Goal: Task Accomplishment & Management: Manage account settings

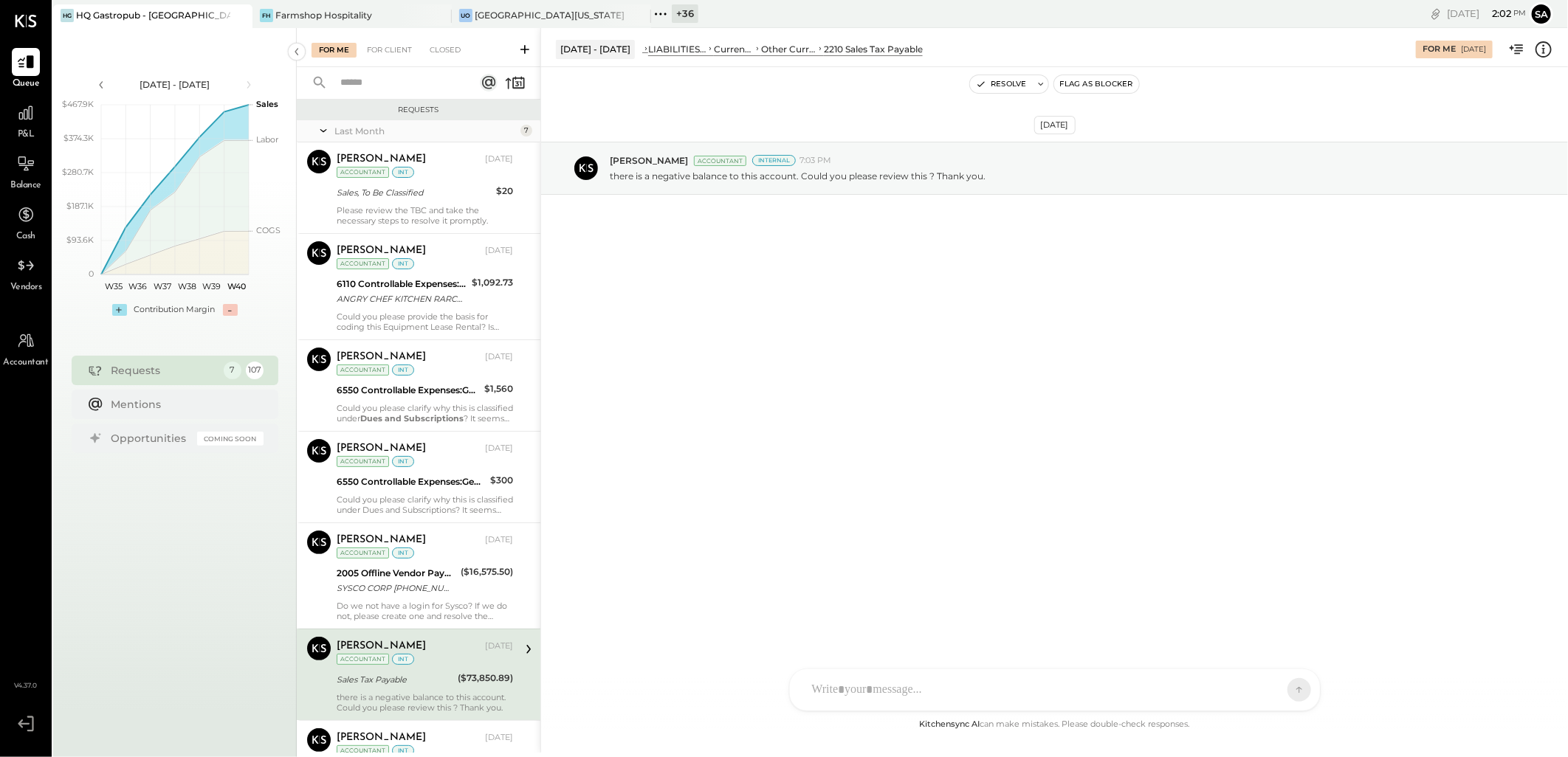
scroll to position [136, 0]
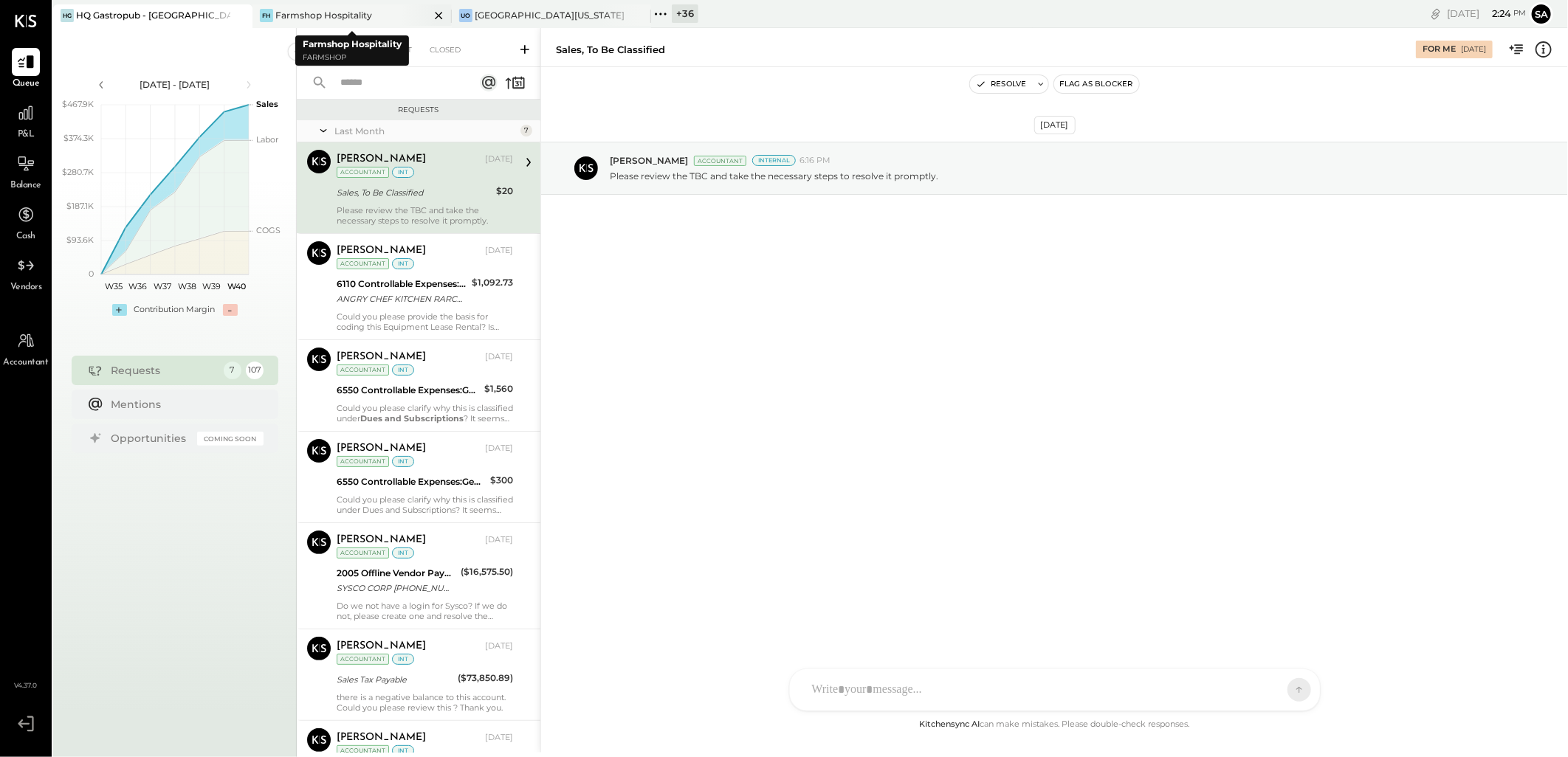
click at [440, 15] on icon at bounding box center [439, 15] width 19 height 18
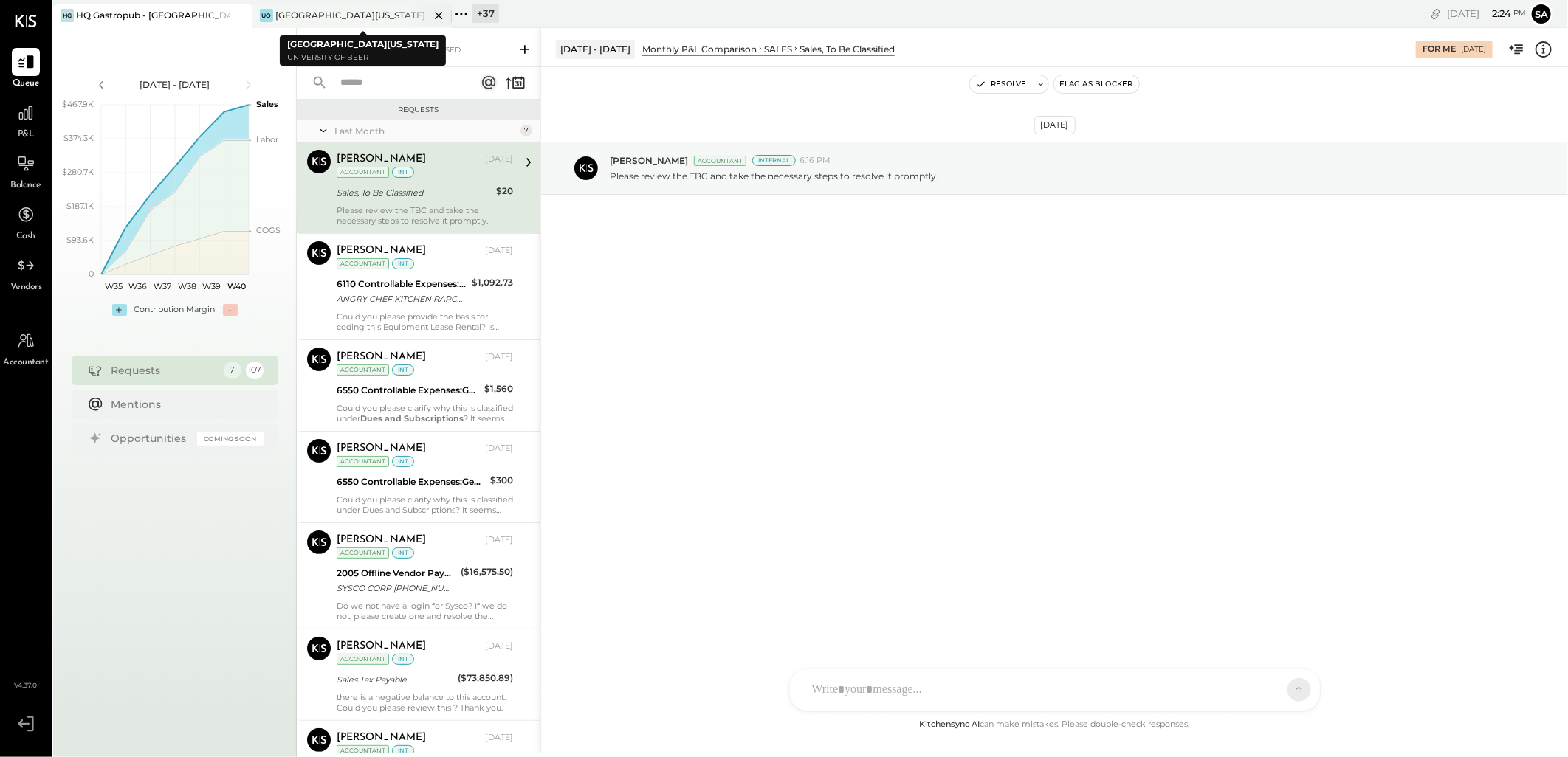
click at [436, 15] on icon at bounding box center [439, 15] width 19 height 18
click at [276, 12] on div "+ 38" at bounding box center [287, 13] width 27 height 19
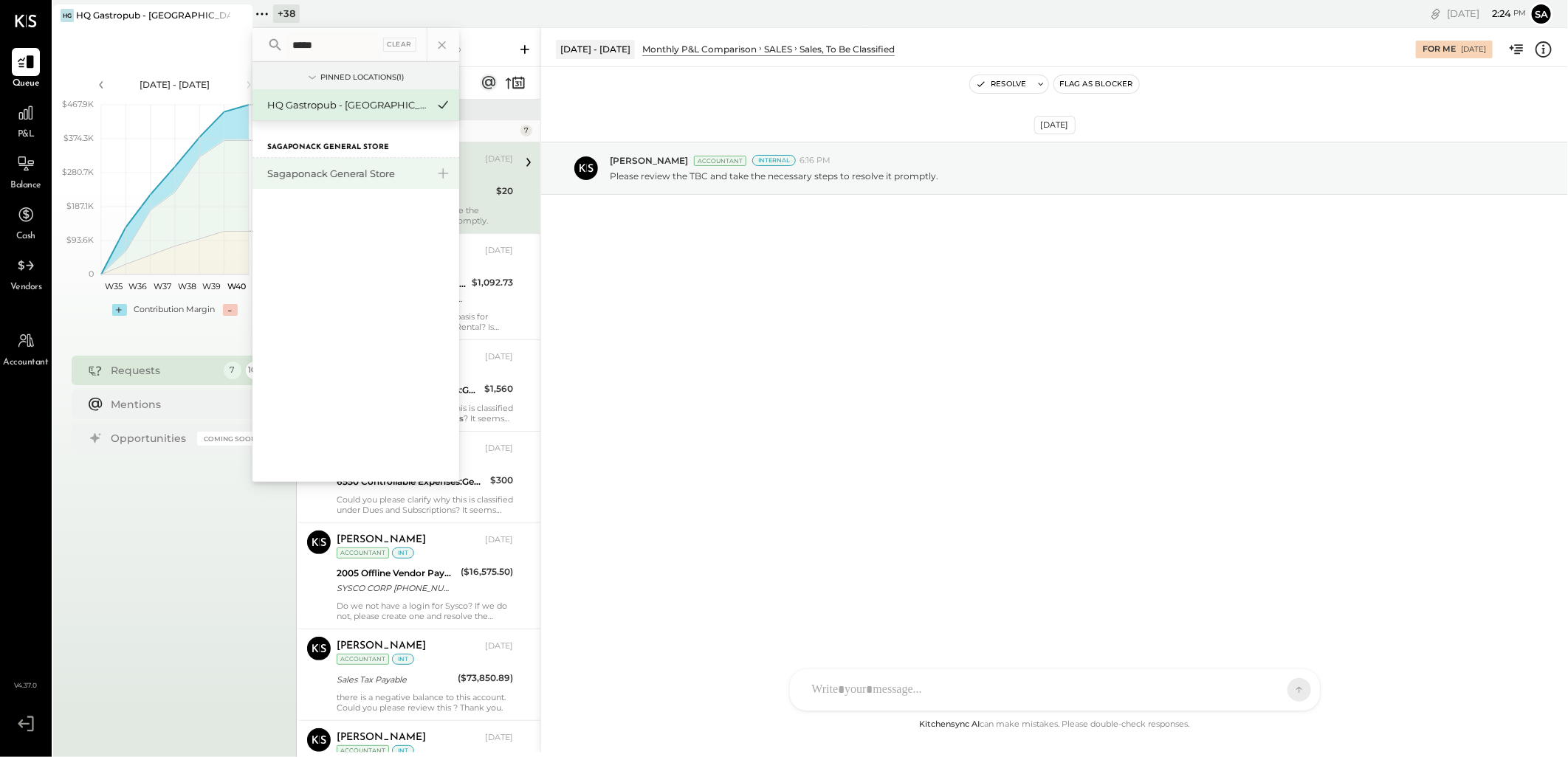
type input "*****"
click at [335, 183] on div "Sagaponack General Store" at bounding box center [355, 173] width 207 height 31
click at [333, 172] on div "Sagaponack General Store" at bounding box center [347, 174] width 160 height 14
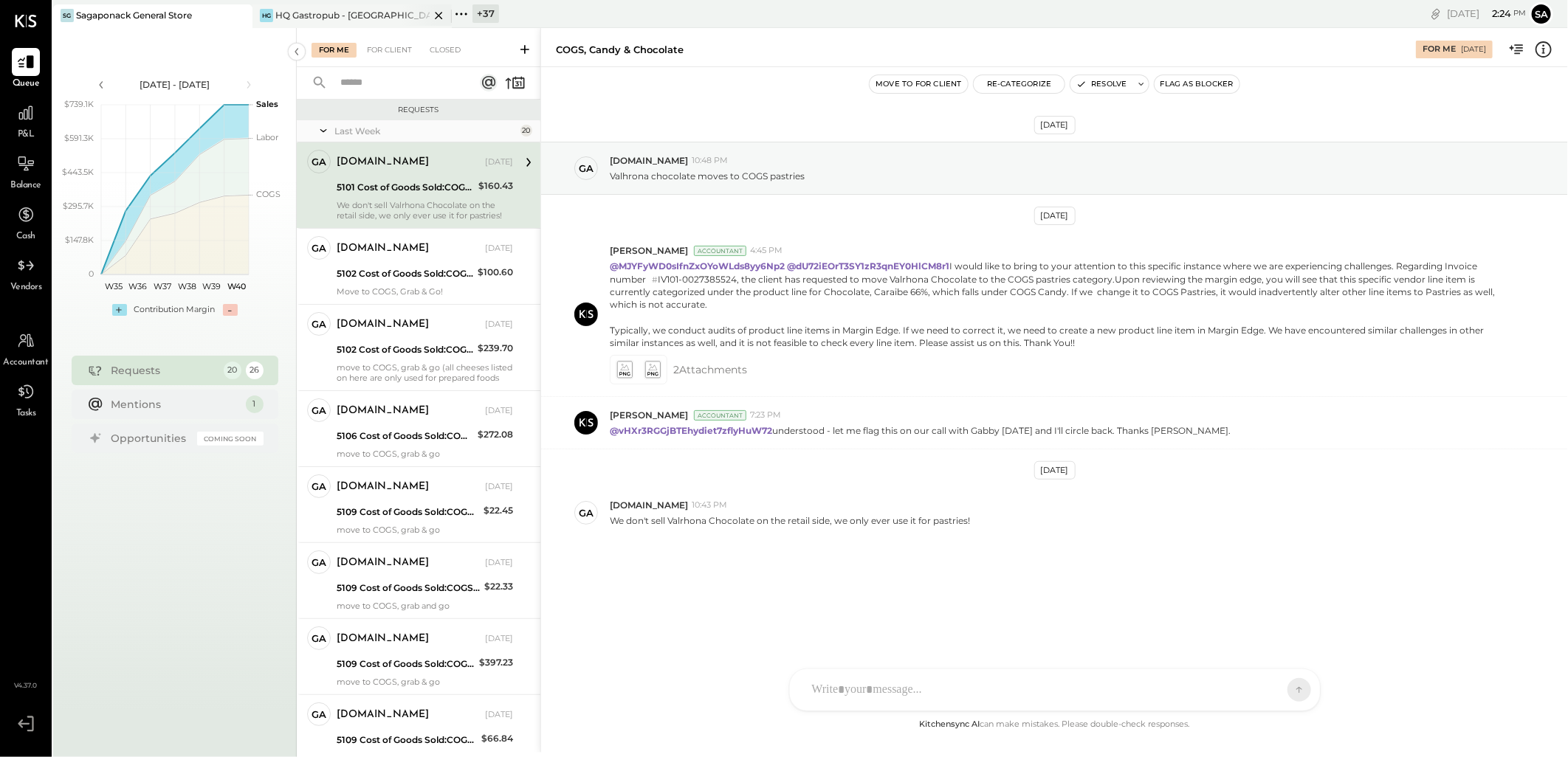
click at [439, 13] on icon at bounding box center [439, 15] width 19 height 18
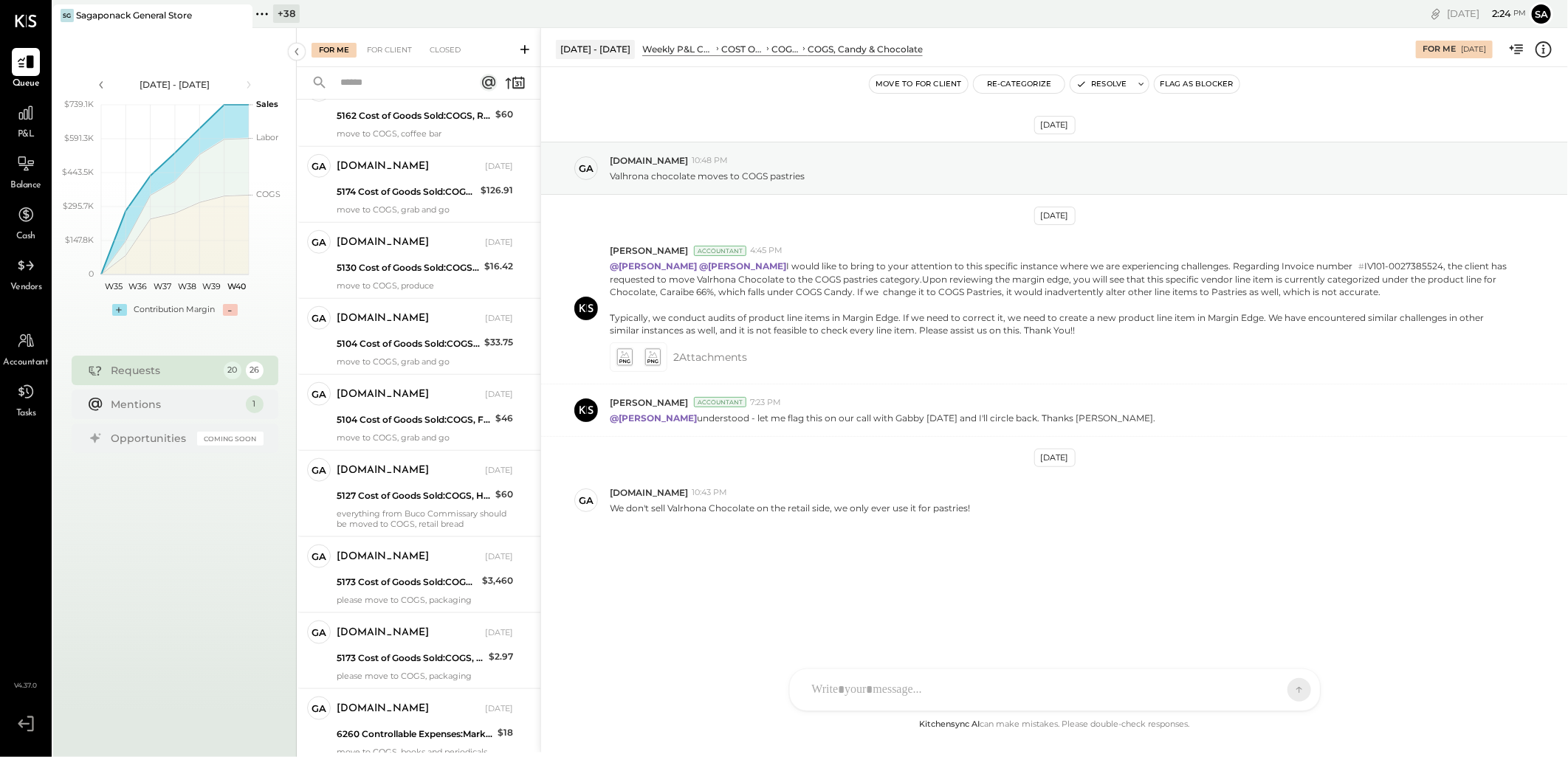
scroll to position [985, 0]
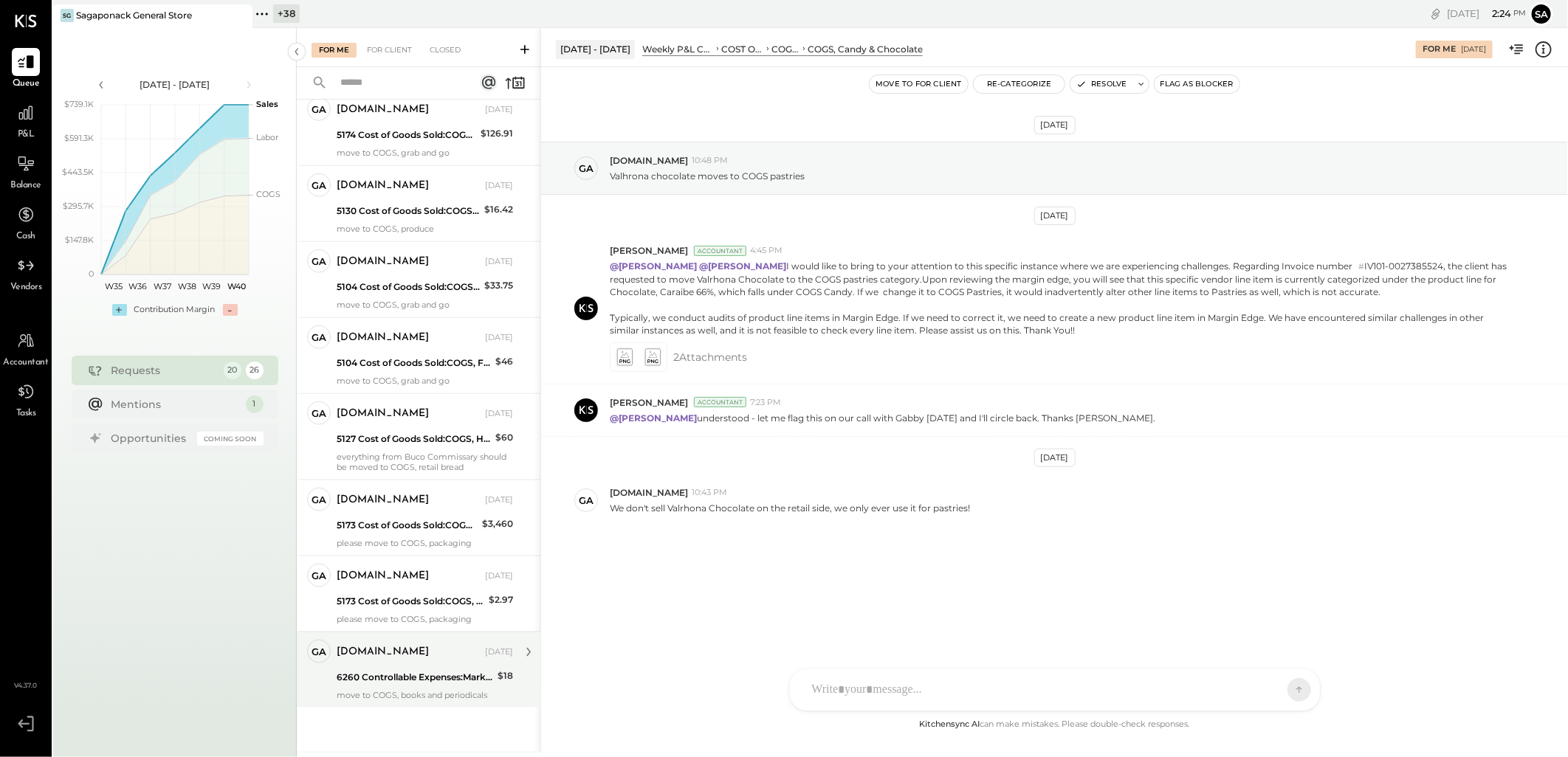
click at [431, 682] on div "6260 Controllable Expenses:Marketing & Public Relations:Advertising & Promotions" at bounding box center [415, 677] width 156 height 15
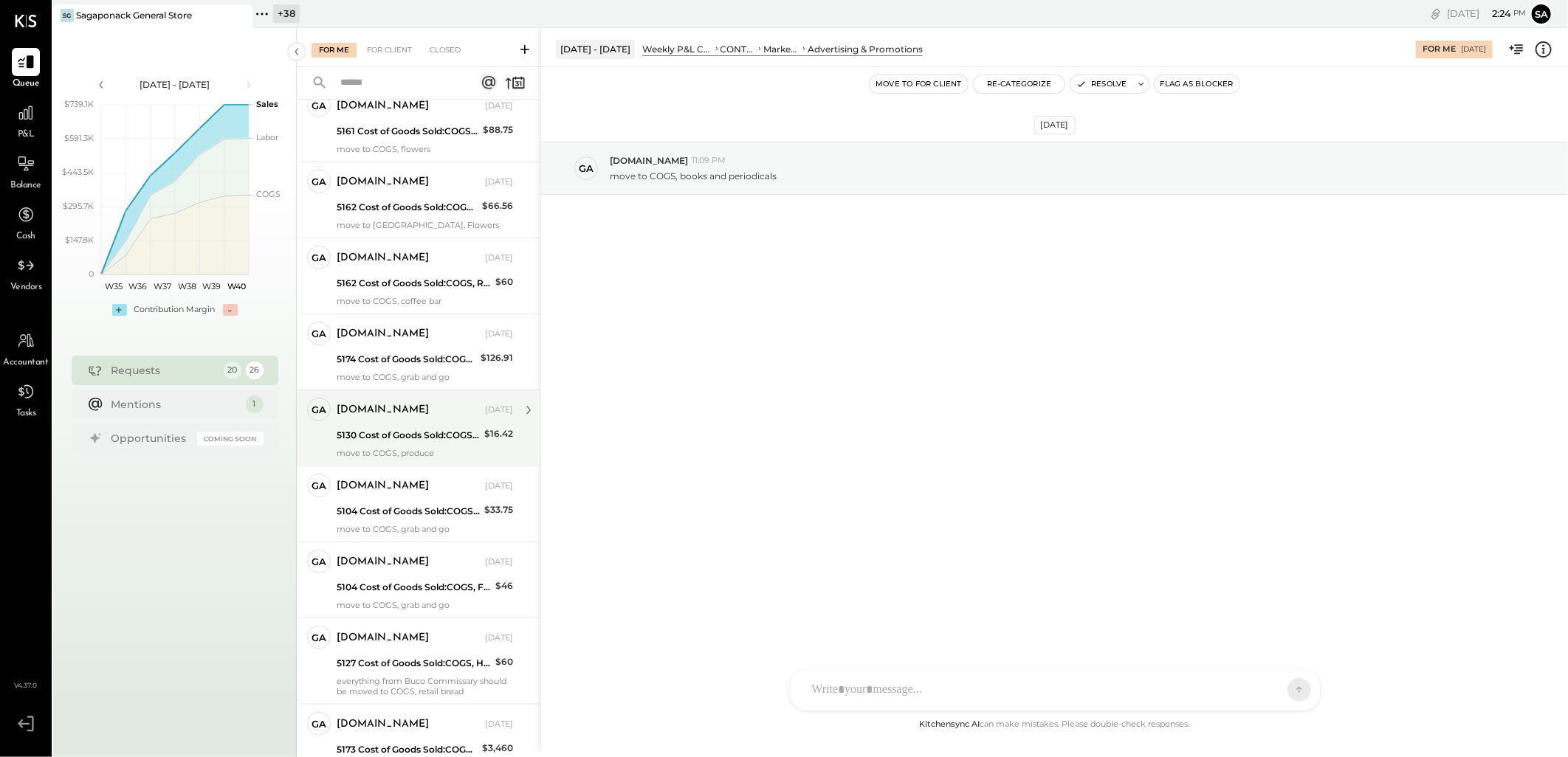
scroll to position [985, 0]
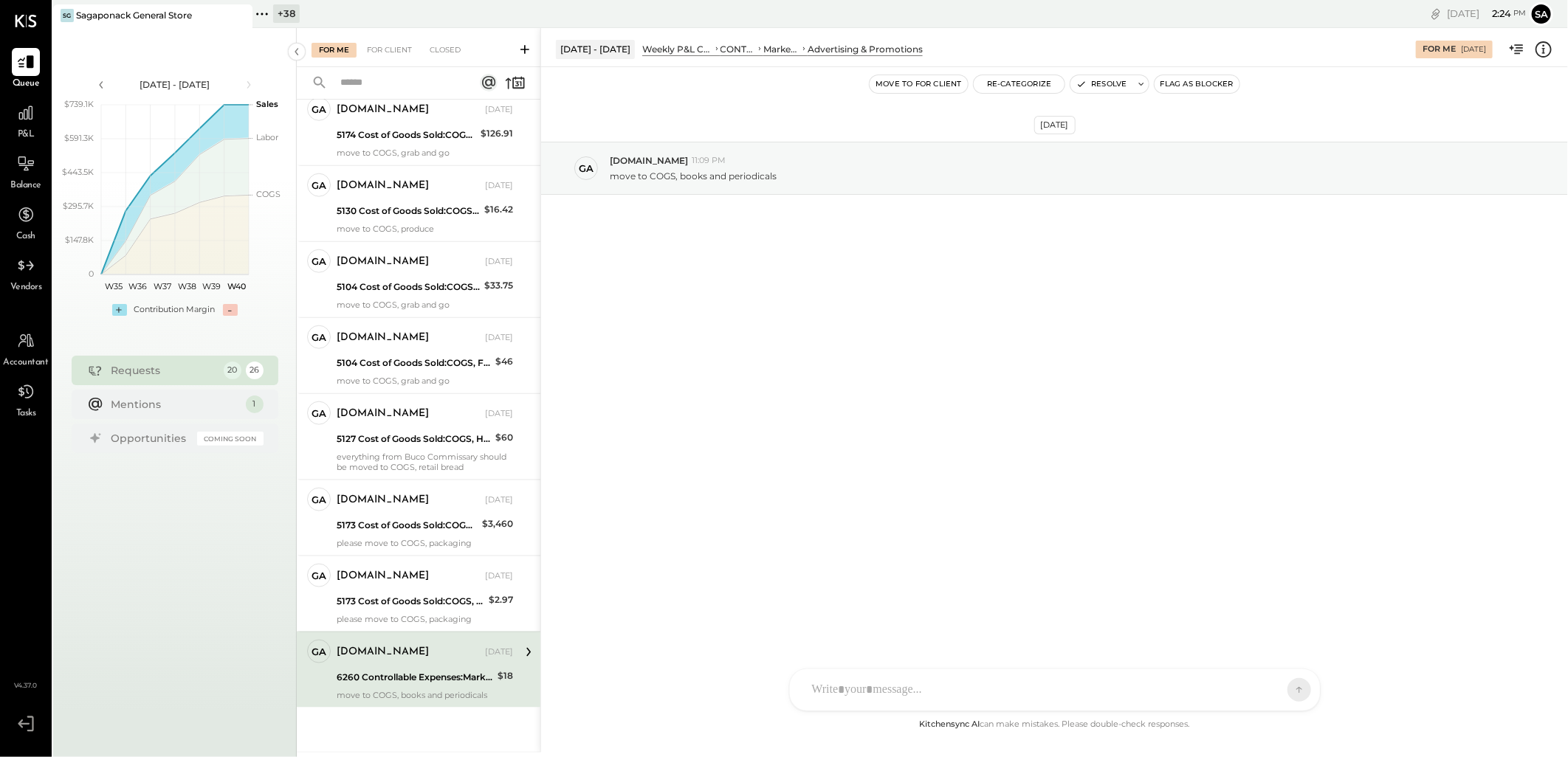
click at [392, 672] on div "6260 Controllable Expenses:Marketing & Public Relations:Advertising & Promotions" at bounding box center [415, 677] width 156 height 15
click at [424, 666] on div "[DOMAIN_NAME] [DATE] 6260 Controllable Expenses:Marketing & Public Relations:Ad…" at bounding box center [424, 670] width 177 height 60
click at [149, 402] on div "Mentions" at bounding box center [175, 403] width 127 height 15
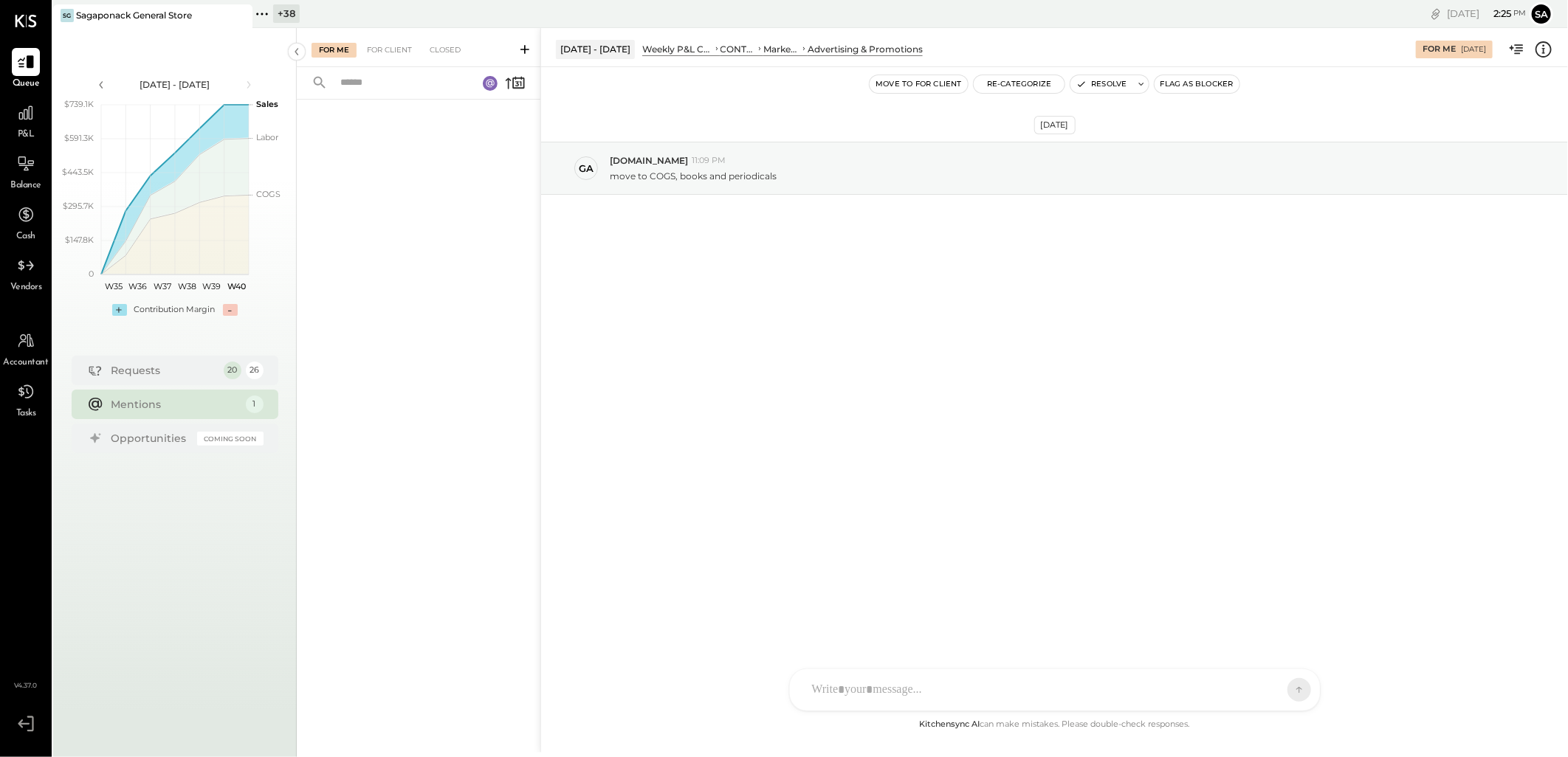
click at [113, 408] on div "Mentions" at bounding box center [175, 404] width 127 height 15
click at [252, 400] on div "1" at bounding box center [254, 405] width 20 height 20
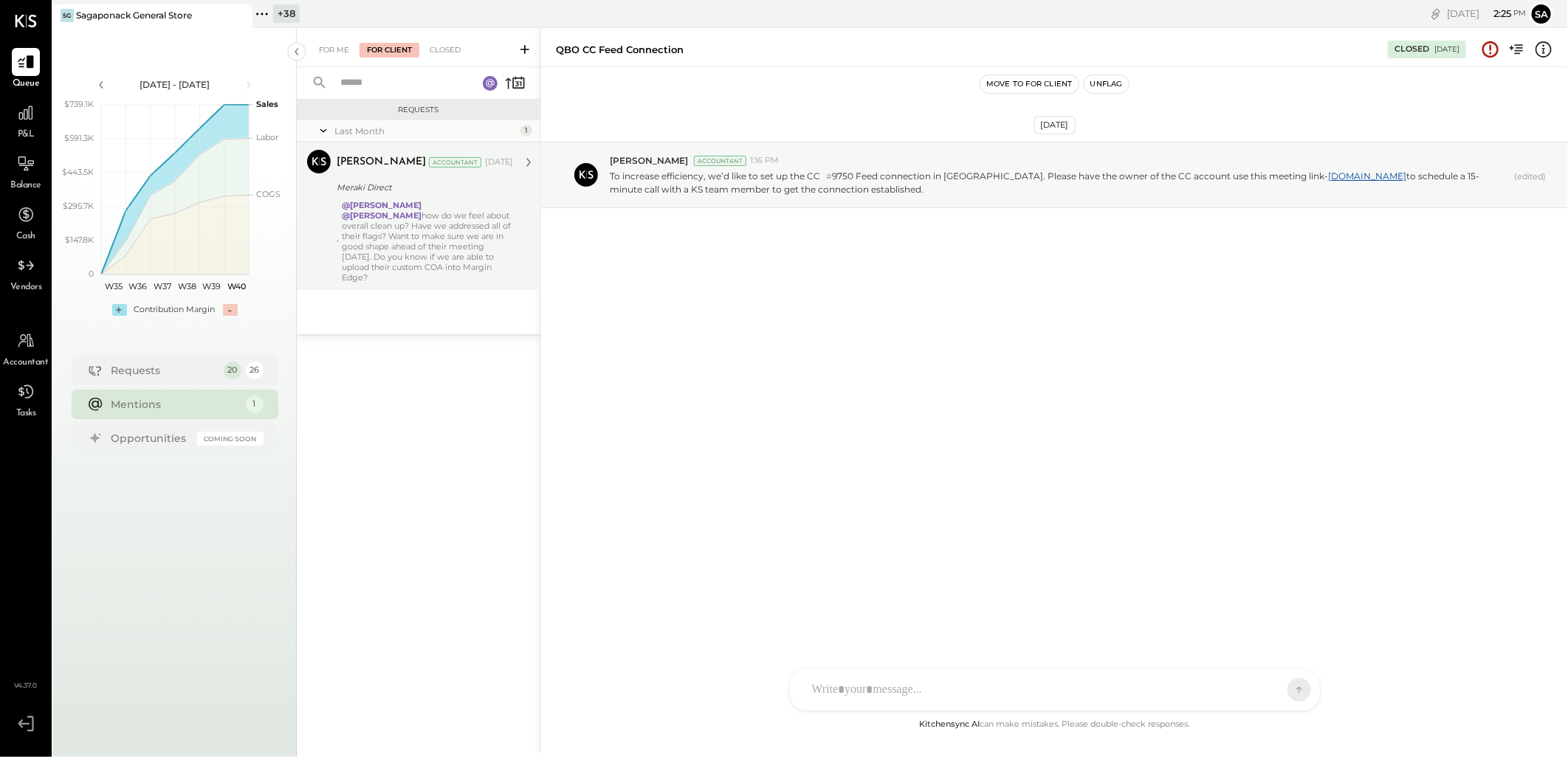
click at [393, 240] on div "@[PERSON_NAME] @[PERSON_NAME] how do we feel about overall clean up? Have we ad…" at bounding box center [427, 241] width 171 height 83
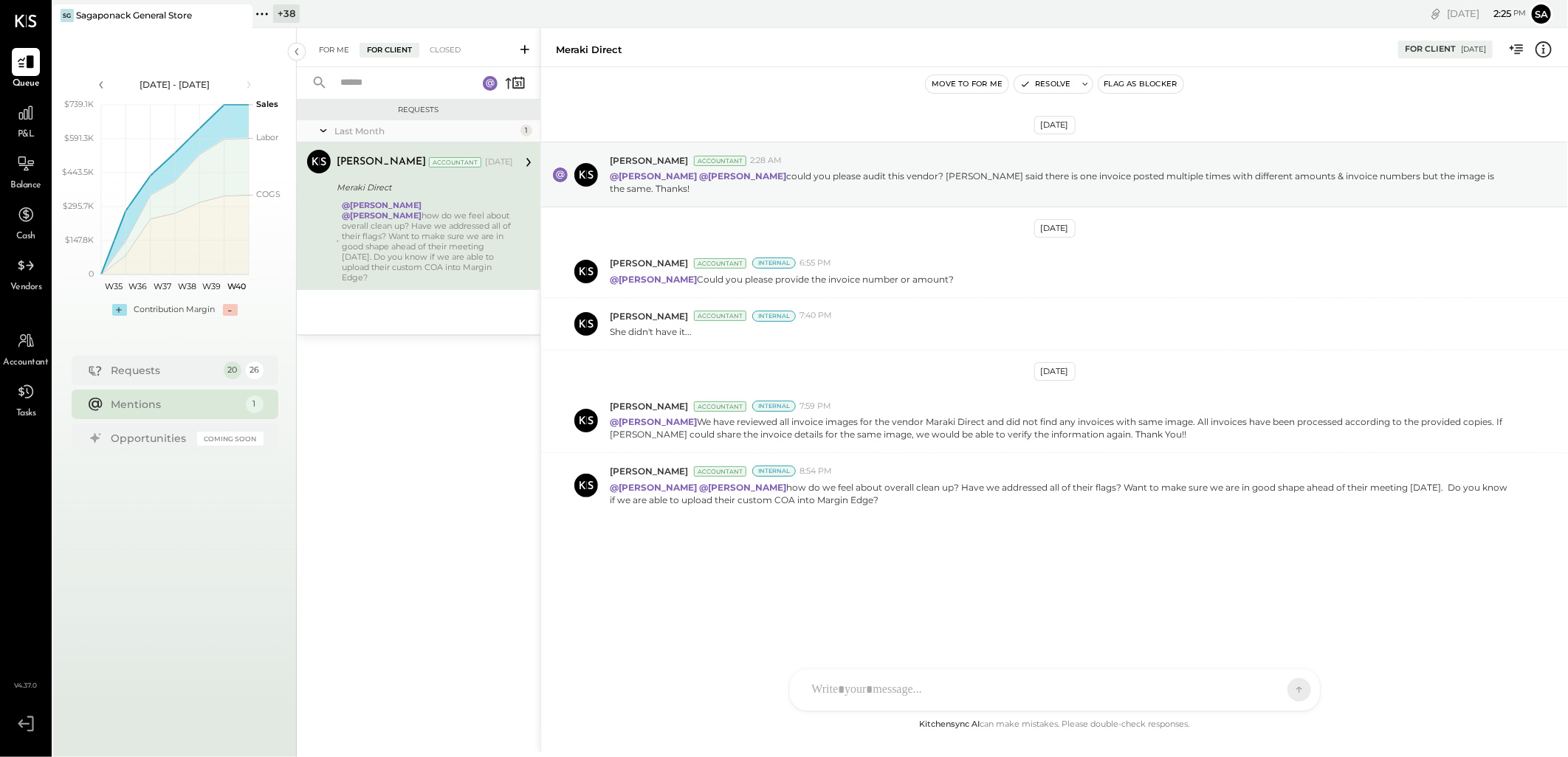
click at [329, 49] on div "For Me" at bounding box center [334, 50] width 45 height 15
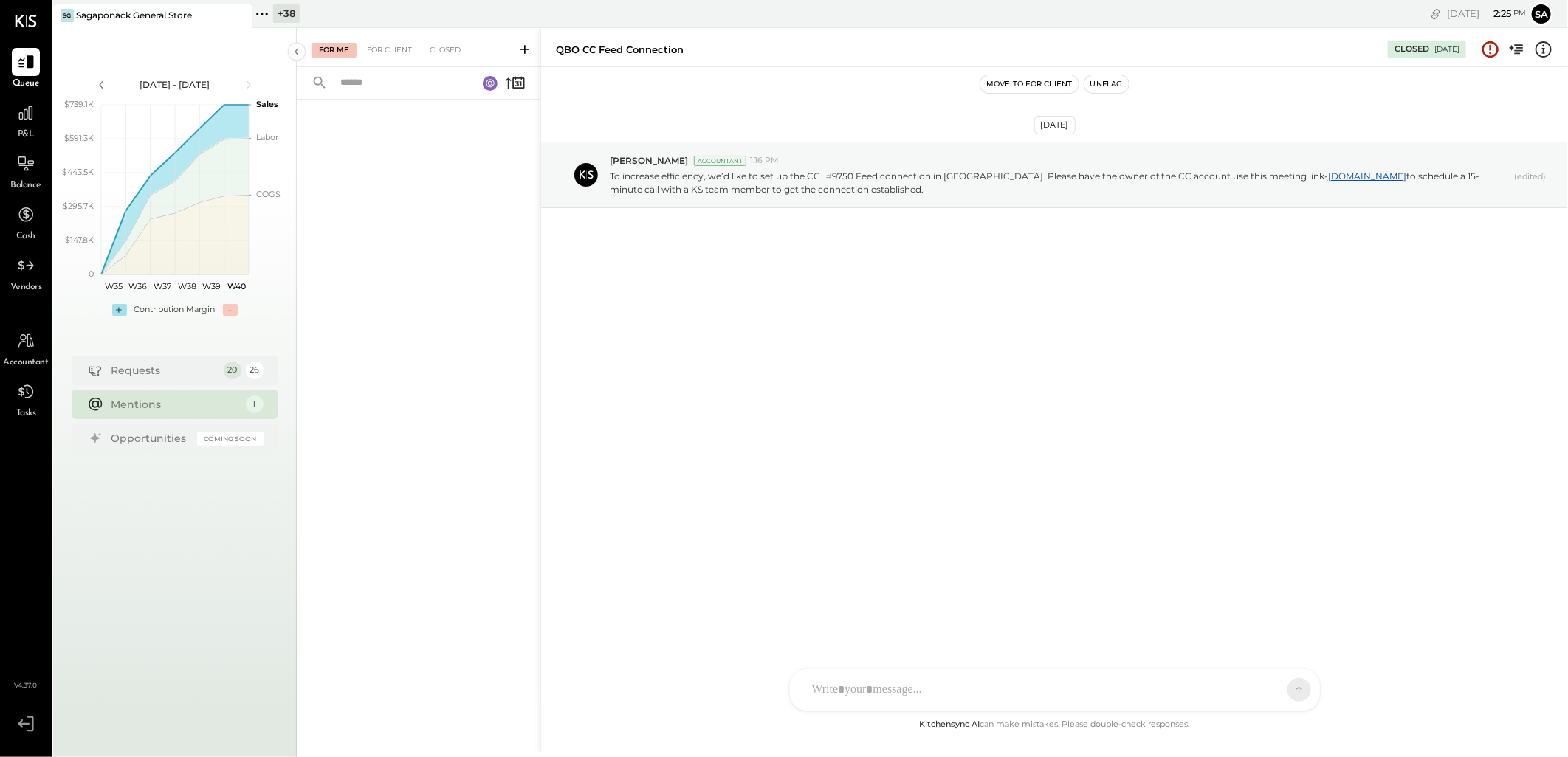
click at [189, 400] on div "Mentions" at bounding box center [175, 404] width 127 height 15
